Goal: Information Seeking & Learning: Find specific page/section

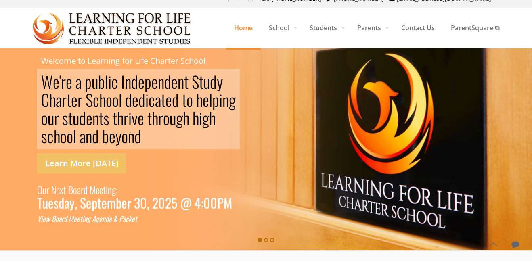
scroll to position [7, 0]
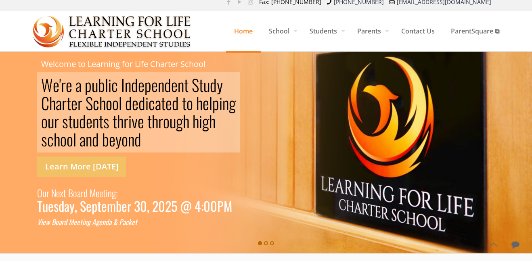
click at [516, 159] on rs-slide "W e ' r e a p u b l i c I n d e p e n d e n t S [PERSON_NAME] S c h o o l d e d…" at bounding box center [266, 153] width 532 height 202
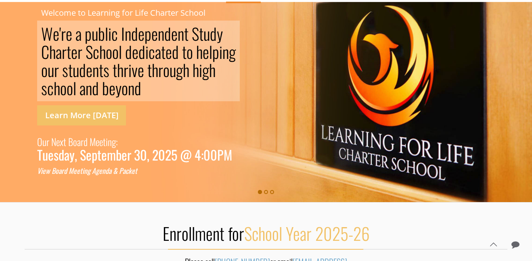
scroll to position [68, 0]
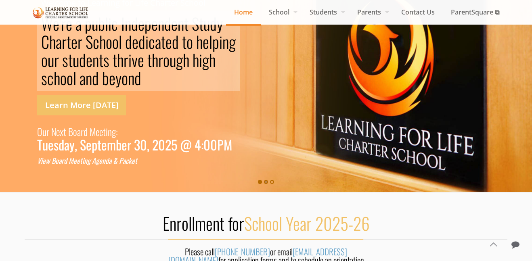
click at [266, 183] on rs-bullet at bounding box center [266, 182] width 4 height 4
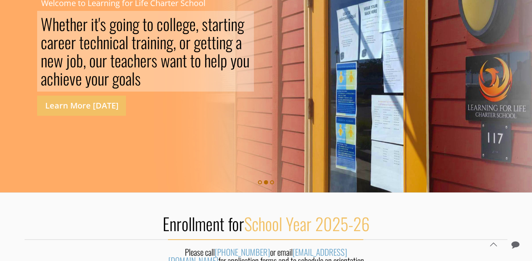
scroll to position [29, 0]
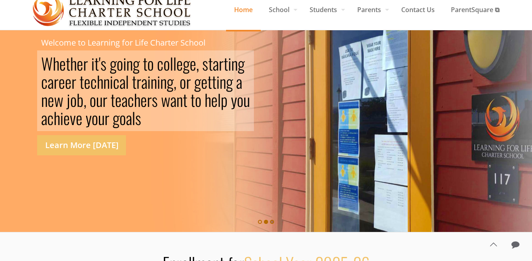
click at [272, 222] on rs-bullet at bounding box center [272, 222] width 4 height 4
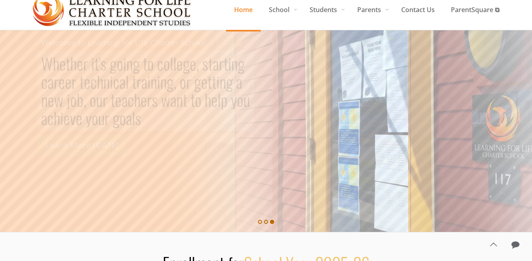
click at [272, 222] on rs-bullet at bounding box center [272, 222] width 4 height 4
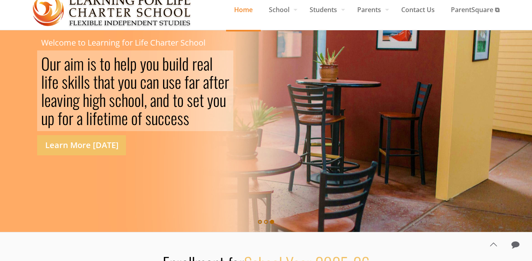
click at [259, 223] on rs-bullet at bounding box center [260, 222] width 4 height 4
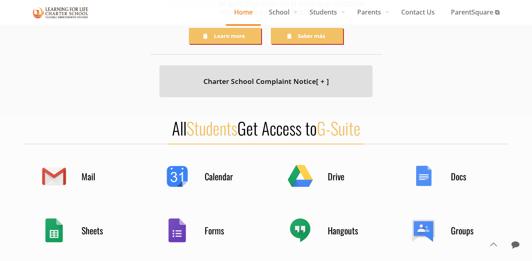
scroll to position [408, 0]
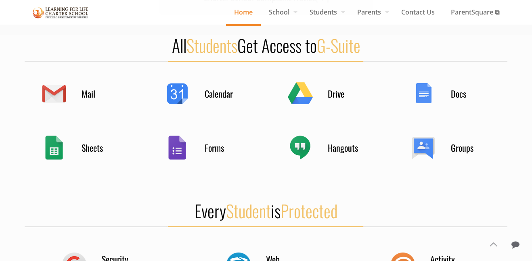
click at [347, 142] on h4 "Hangouts" at bounding box center [348, 147] width 40 height 11
click at [309, 141] on div "Hangouts" at bounding box center [328, 148] width 81 height 32
click at [302, 138] on div "Hangouts" at bounding box center [328, 148] width 81 height 32
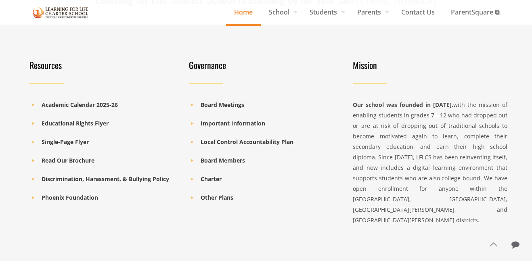
scroll to position [1191, 0]
click at [90, 101] on b "Academic Calendar 2025-26" at bounding box center [80, 105] width 76 height 8
click at [238, 157] on b "Board Members" at bounding box center [223, 161] width 44 height 8
